Goal: Navigation & Orientation: Find specific page/section

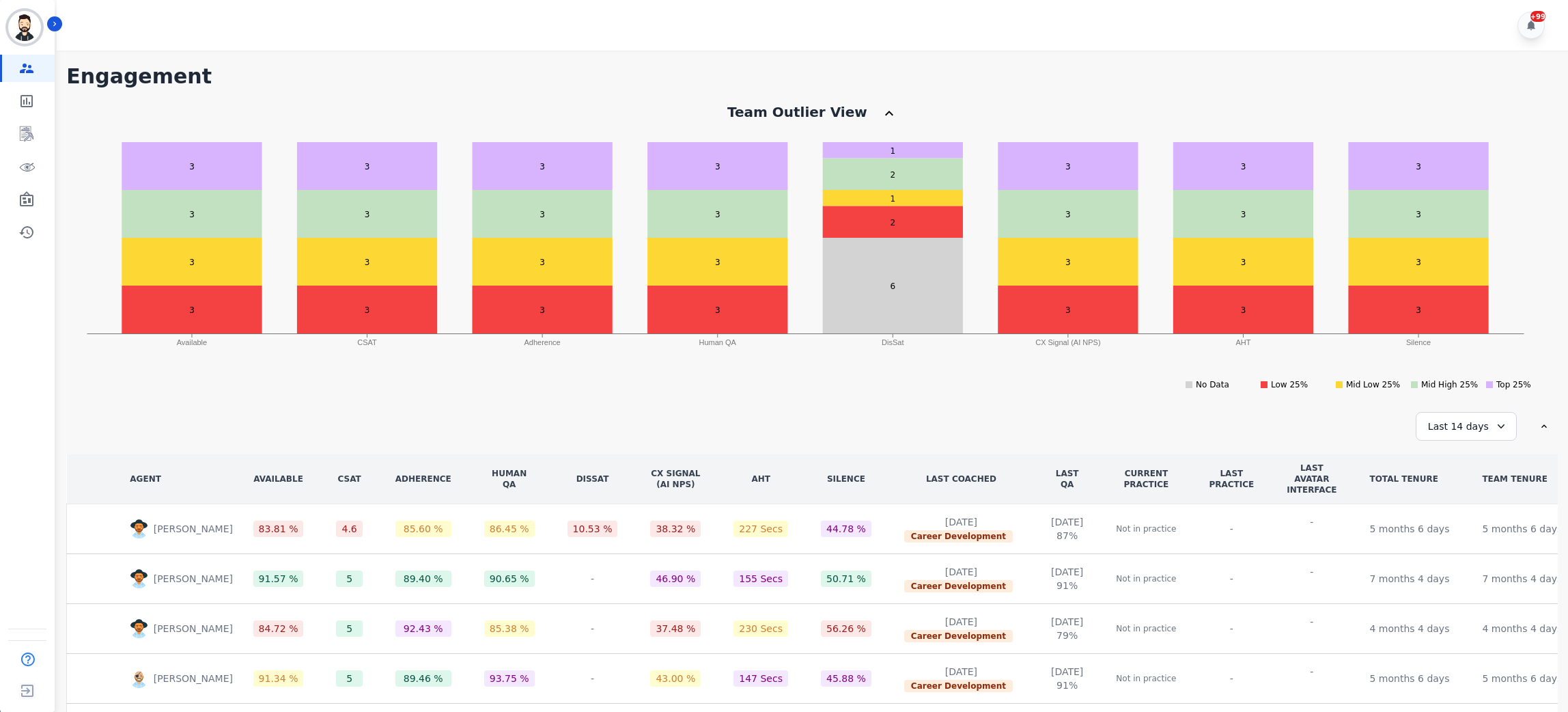
scroll to position [126, 0]
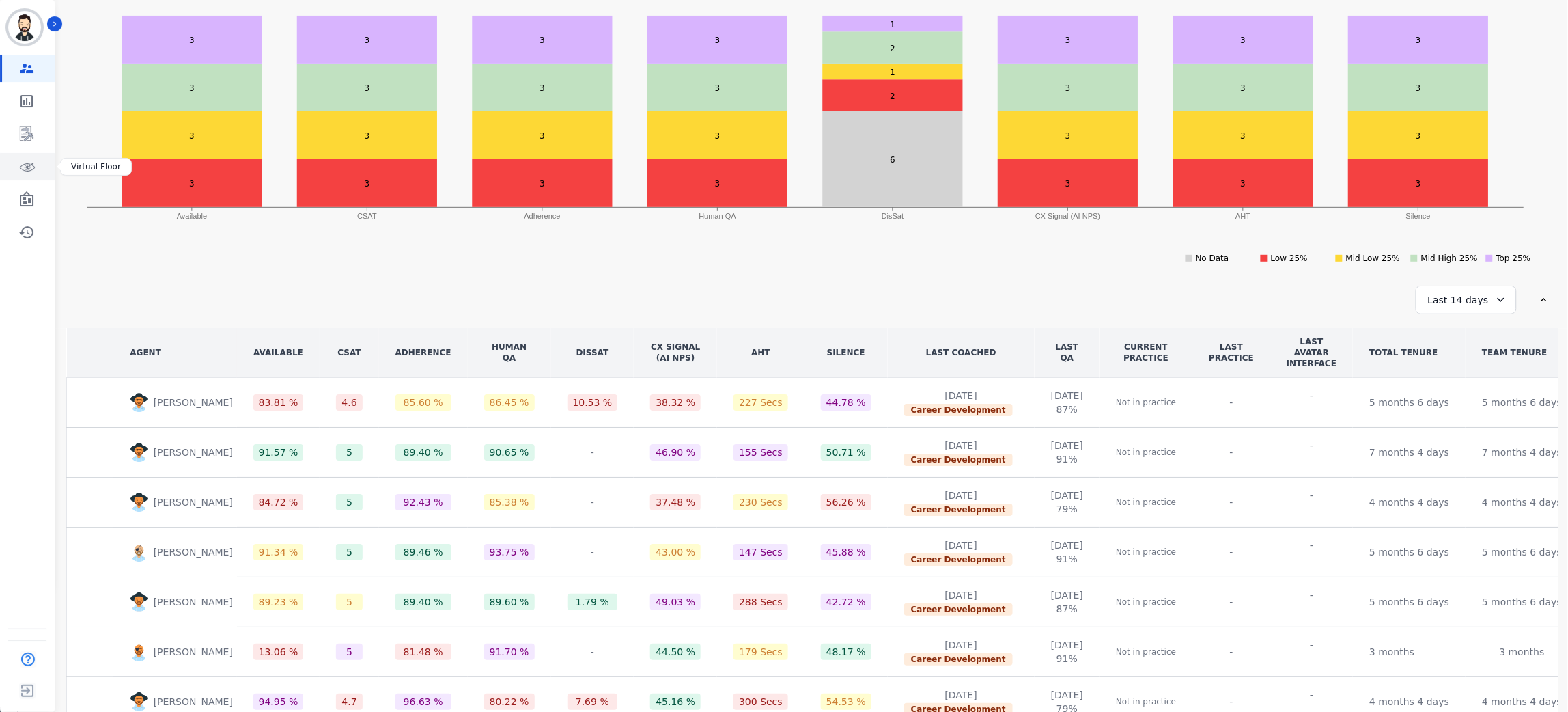
click at [29, 169] on icon "Sidebar" at bounding box center [26, 166] width 17 height 17
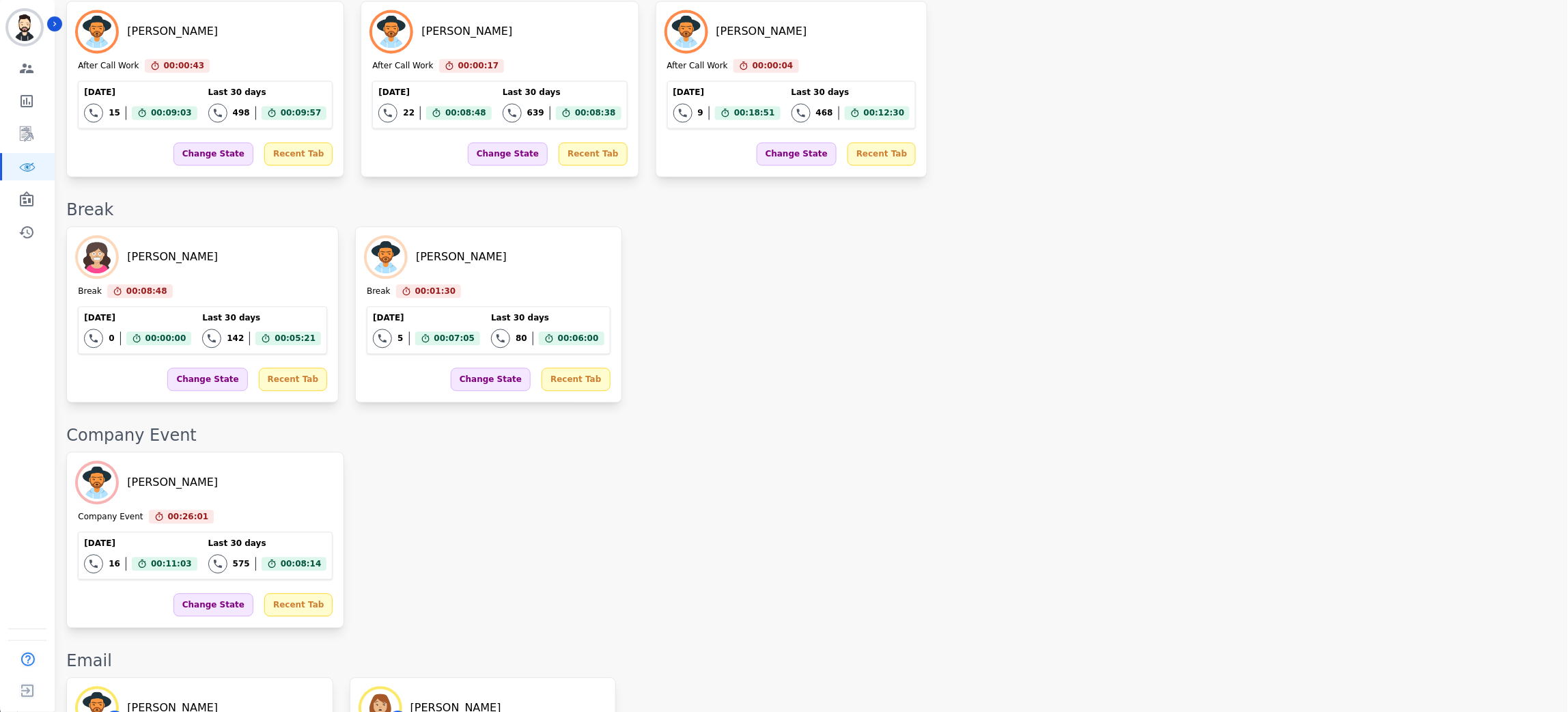
scroll to position [738, 0]
